Goal: Information Seeking & Learning: Check status

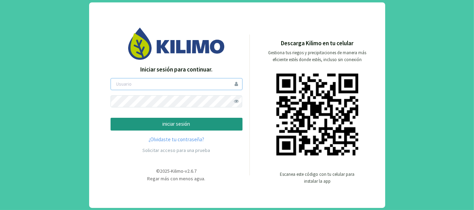
type input "tacchi"
click at [184, 125] on p "iniciar sesión" at bounding box center [176, 124] width 120 height 8
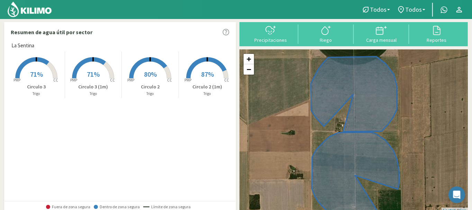
click at [36, 76] on span "71%" at bounding box center [36, 74] width 13 height 9
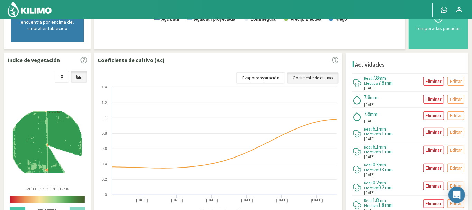
scroll to position [230, 0]
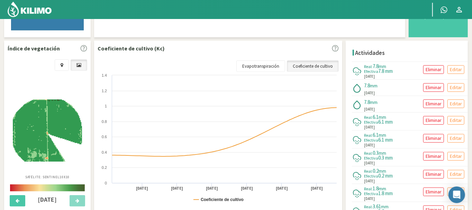
click at [50, 131] on img at bounding box center [47, 131] width 69 height 63
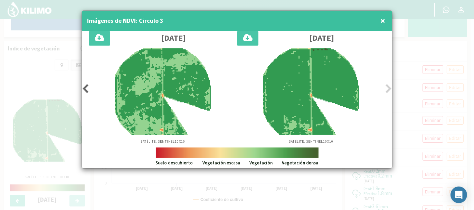
click at [384, 20] on span "×" at bounding box center [383, 20] width 5 height 11
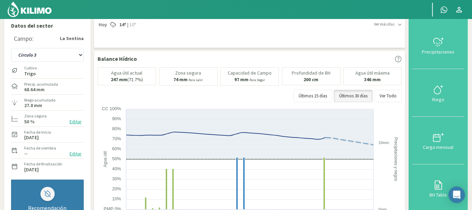
scroll to position [0, 0]
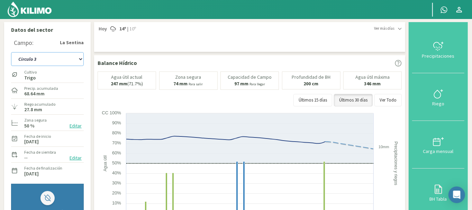
click at [67, 57] on select "Circulo 2 Circulo 2 (1m) Circulo 3 Circulo 3 (1m)" at bounding box center [47, 59] width 73 height 14
click at [11, 52] on select "Circulo 2 Circulo 2 (1m) Circulo 3 Circulo 3 (1m)" at bounding box center [47, 59] width 73 height 14
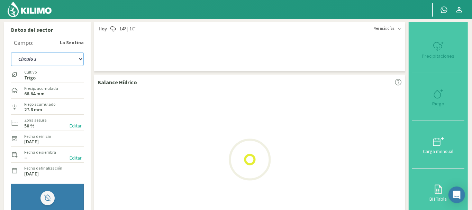
select select "4: Object"
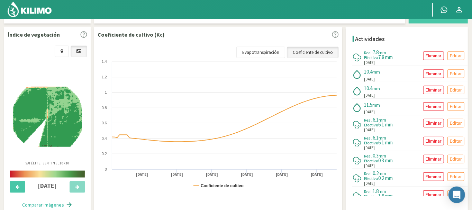
scroll to position [253, 0]
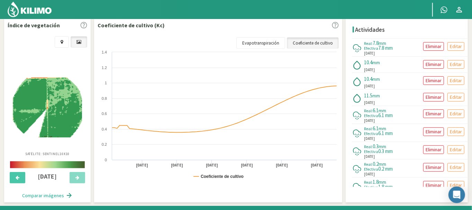
click at [57, 109] on img at bounding box center [47, 107] width 69 height 60
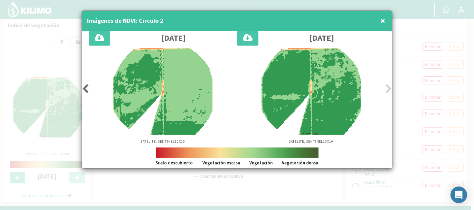
click at [383, 20] on span "×" at bounding box center [383, 20] width 5 height 11
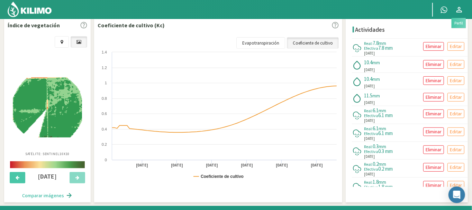
click at [458, 10] on icon at bounding box center [459, 10] width 8 height 8
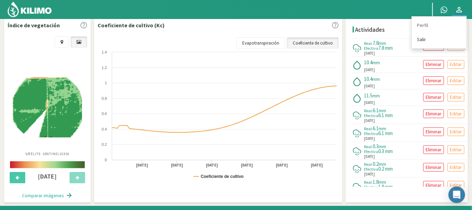
click at [421, 38] on link "Salir" at bounding box center [438, 39] width 55 height 14
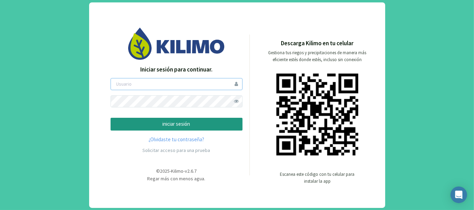
type input "tacchi"
